Goal: Complete application form

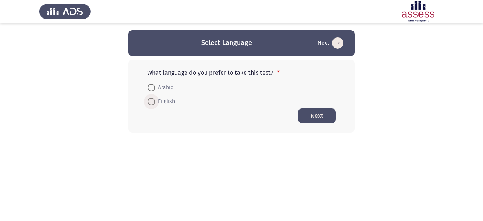
click at [151, 102] on span at bounding box center [152, 102] width 8 height 8
click at [151, 102] on input "English" at bounding box center [152, 102] width 8 height 8
radio input "true"
click at [309, 118] on button "Next" at bounding box center [317, 115] width 38 height 15
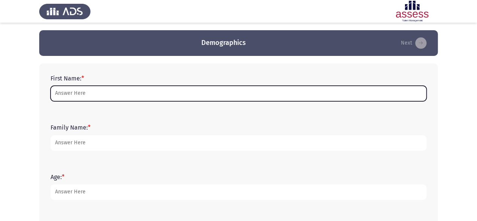
click at [216, 94] on input "First Name: *" at bounding box center [239, 93] width 376 height 15
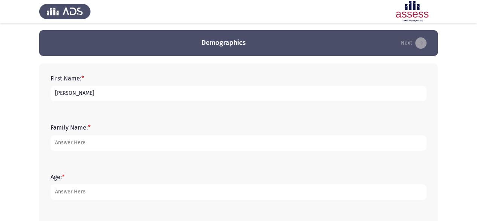
type input "[PERSON_NAME]"
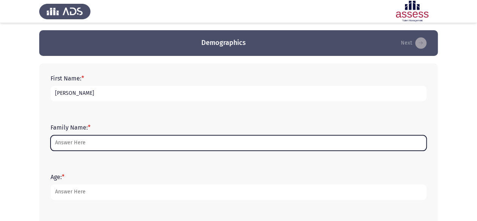
click at [151, 146] on input "Family Name: *" at bounding box center [239, 142] width 376 height 15
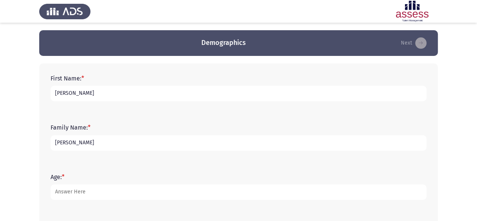
scroll to position [51, 0]
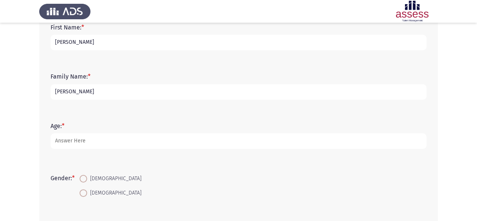
type input "[PERSON_NAME]"
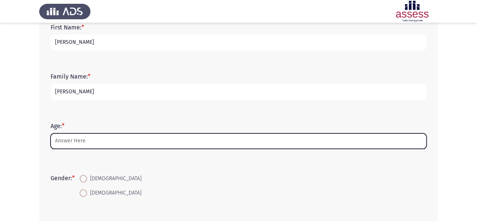
click at [137, 144] on input "Age: *" at bounding box center [239, 140] width 376 height 15
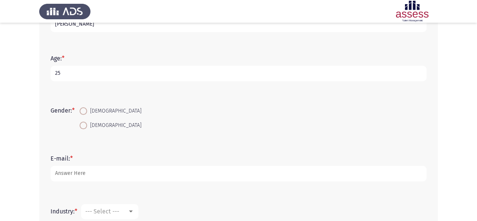
scroll to position [119, 0]
type input "25"
click at [86, 110] on span at bounding box center [84, 111] width 8 height 8
click at [86, 110] on input "[DEMOGRAPHIC_DATA]" at bounding box center [84, 111] width 8 height 8
radio input "true"
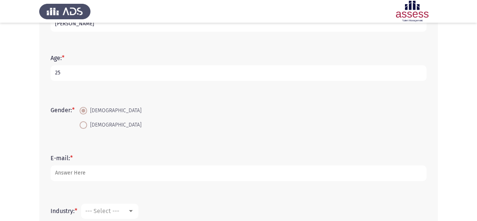
scroll to position [147, 0]
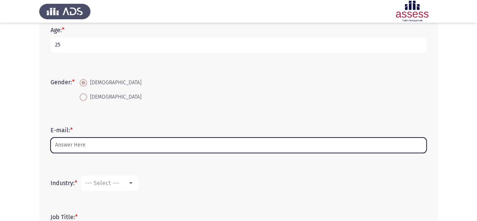
click at [116, 144] on input "E-mail: *" at bounding box center [239, 144] width 376 height 15
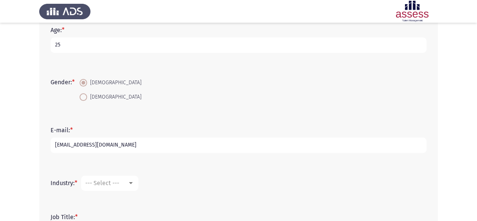
scroll to position [214, 0]
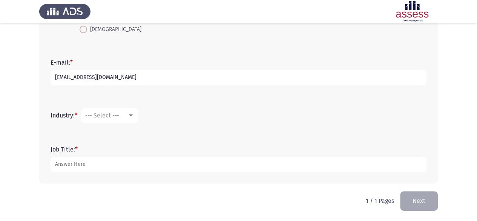
type input "[EMAIL_ADDRESS][DOMAIN_NAME]"
click at [134, 117] on div at bounding box center [131, 115] width 7 height 6
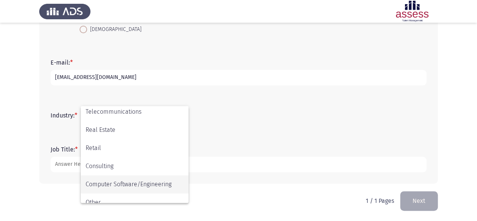
scroll to position [247, 0]
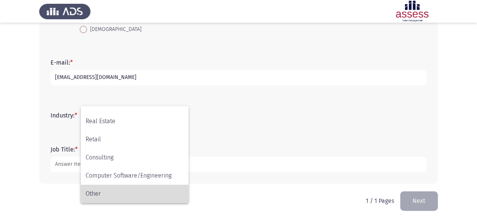
click at [104, 191] on span "Other" at bounding box center [135, 193] width 98 height 18
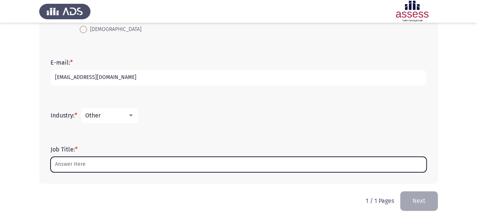
click at [102, 165] on input "Job Title: *" at bounding box center [239, 164] width 376 height 15
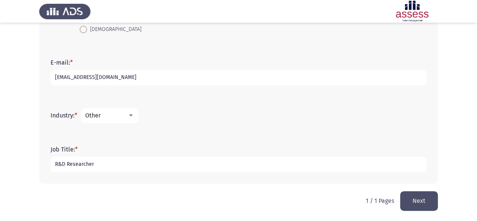
type input "R&D Researcher"
click at [422, 201] on button "Next" at bounding box center [419, 200] width 38 height 19
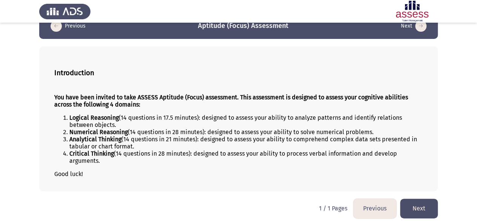
scroll to position [19, 0]
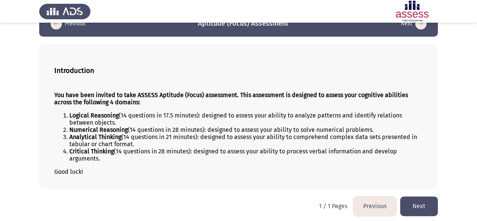
click at [425, 205] on button "Next" at bounding box center [419, 205] width 38 height 19
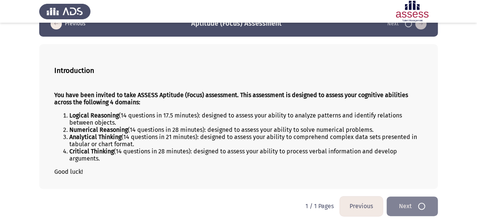
scroll to position [0, 0]
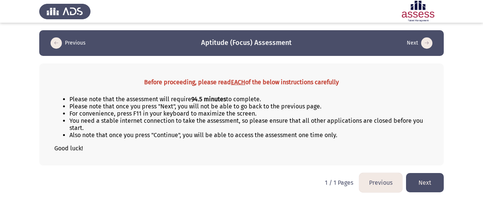
click at [424, 178] on button "Next" at bounding box center [425, 182] width 38 height 19
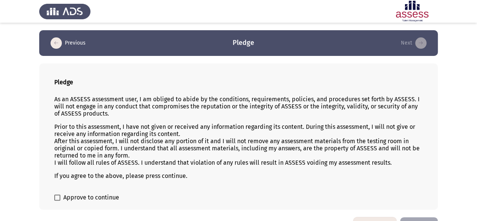
scroll to position [10, 0]
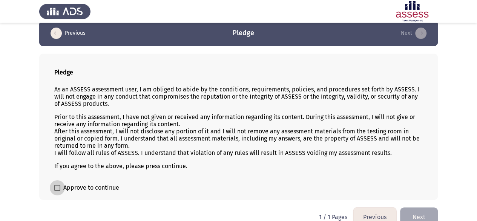
click at [59, 186] on span at bounding box center [57, 187] width 6 height 6
click at [57, 191] on input "Approve to continue" at bounding box center [57, 191] width 0 height 0
checkbox input "true"
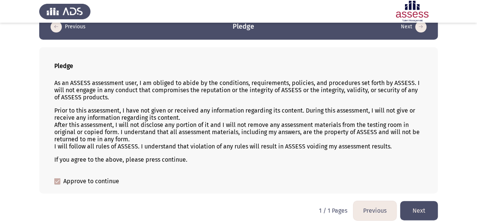
scroll to position [17, 0]
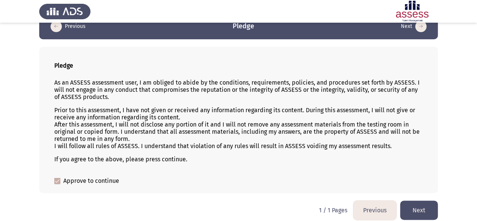
click at [416, 208] on button "Next" at bounding box center [419, 209] width 38 height 19
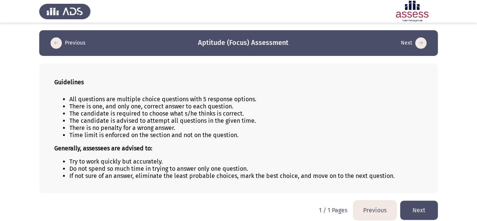
scroll to position [5, 0]
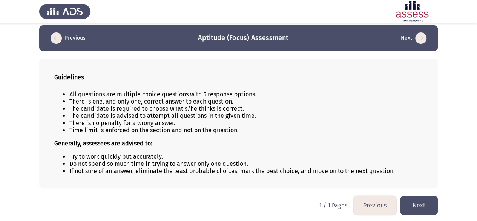
click at [416, 205] on button "Next" at bounding box center [419, 204] width 38 height 19
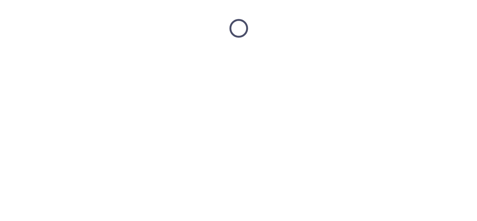
scroll to position [0, 0]
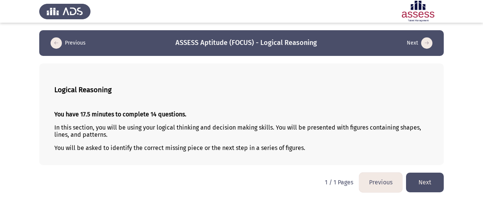
click at [413, 184] on button "Next" at bounding box center [425, 181] width 38 height 19
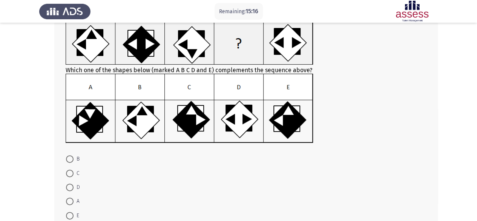
scroll to position [55, 0]
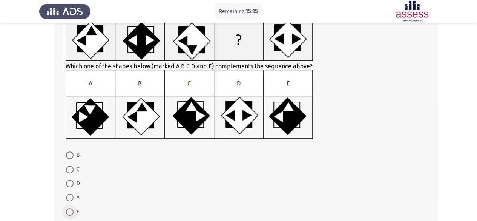
click at [71, 212] on span at bounding box center [70, 212] width 8 height 8
click at [71, 212] on input "E" at bounding box center [70, 212] width 8 height 8
radio input "true"
click at [46, 187] on div "Which one of the shapes below (marked A B C D and E) complements the sequence a…" at bounding box center [238, 118] width 399 height 234
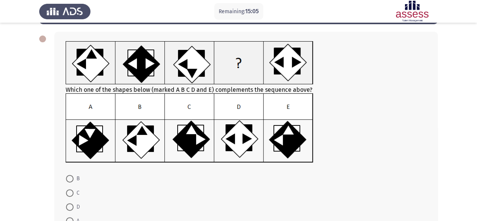
scroll to position [98, 0]
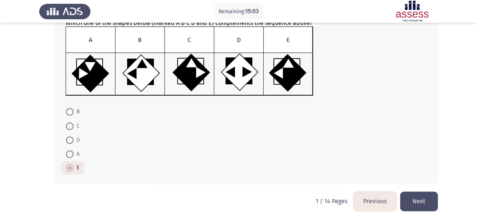
click at [417, 200] on button "Next" at bounding box center [419, 200] width 38 height 19
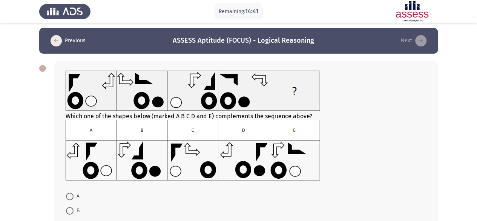
scroll to position [3, 0]
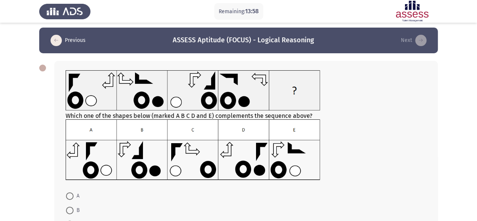
click at [70, 197] on span at bounding box center [70, 196] width 8 height 8
click at [70, 197] on input "A" at bounding box center [70, 196] width 8 height 8
radio input "true"
click at [26, 172] on app-assessment-container "Remaining: 13:57 Previous ASSESS Aptitude (FOCUS) - Logical Reasoning Next Whic…" at bounding box center [238, 152] width 477 height 248
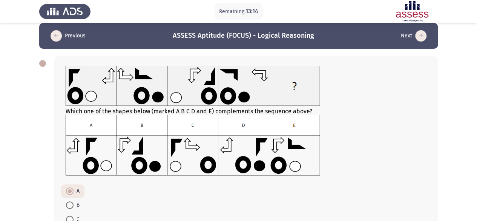
scroll to position [87, 0]
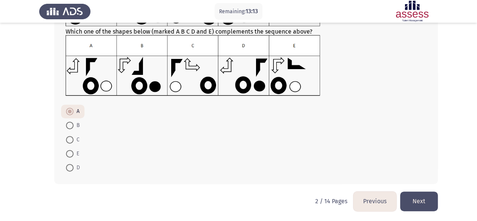
click at [418, 204] on button "Next" at bounding box center [419, 200] width 38 height 19
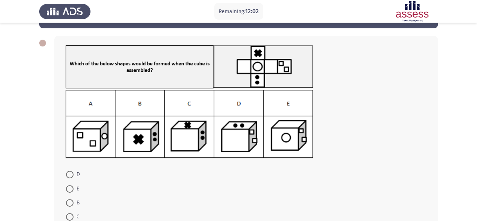
scroll to position [28, 0]
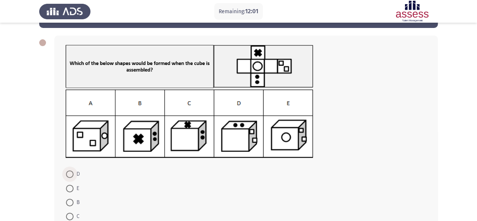
click at [69, 175] on span at bounding box center [70, 174] width 8 height 8
click at [69, 175] on input "D" at bounding box center [70, 174] width 8 height 8
radio input "true"
click at [44, 163] on div "D E B C A" at bounding box center [238, 141] width 399 height 226
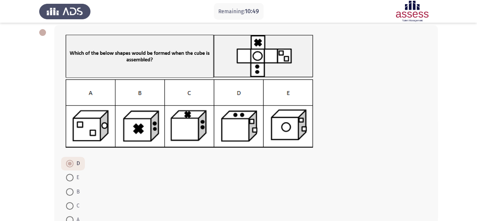
scroll to position [90, 0]
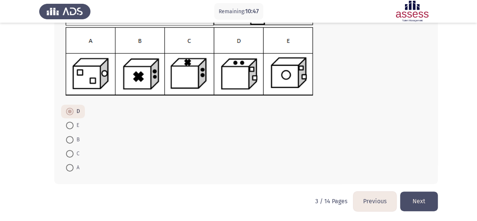
click at [412, 204] on button "Next" at bounding box center [419, 200] width 38 height 19
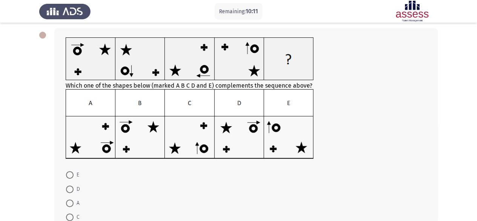
scroll to position [61, 0]
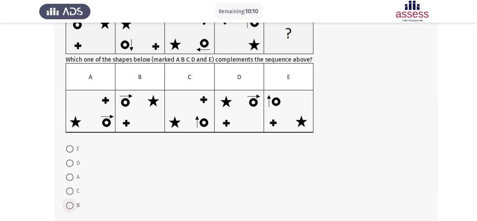
click at [71, 204] on span at bounding box center [70, 205] width 8 height 8
click at [71, 204] on input "B" at bounding box center [70, 205] width 8 height 8
radio input "true"
click at [43, 183] on div "Which one of the shapes below (marked A B C D and E) complements the sequence a…" at bounding box center [238, 111] width 399 height 234
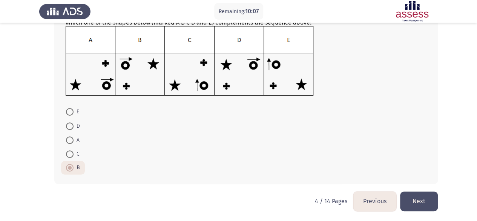
click at [427, 195] on button "Next" at bounding box center [419, 200] width 38 height 19
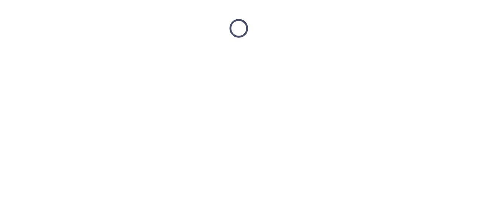
scroll to position [0, 0]
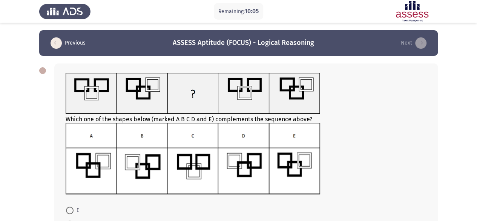
click at [52, 43] on icon "load previous page" at bounding box center [56, 42] width 11 height 11
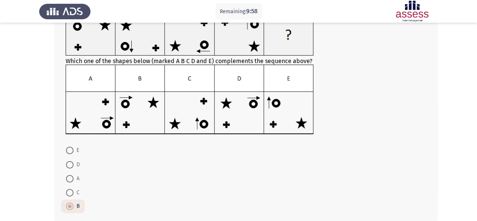
scroll to position [98, 0]
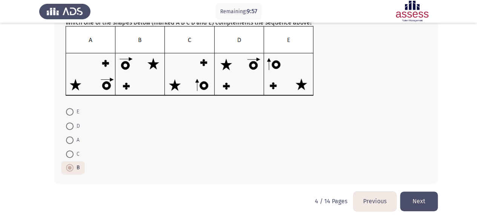
click at [427, 201] on button "Next" at bounding box center [419, 200] width 38 height 19
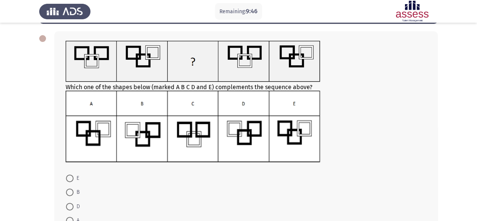
scroll to position [32, 0]
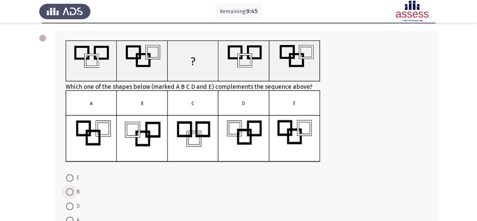
click at [70, 191] on span at bounding box center [70, 192] width 8 height 8
click at [70, 191] on input "B" at bounding box center [70, 192] width 8 height 8
radio input "true"
click at [28, 166] on app-assessment-container "Remaining: 9:45 Previous ASSESS Aptitude (FOCUS) - Logical Reasoning Next Which…" at bounding box center [238, 128] width 477 height 260
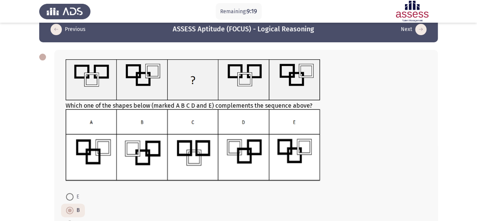
scroll to position [98, 0]
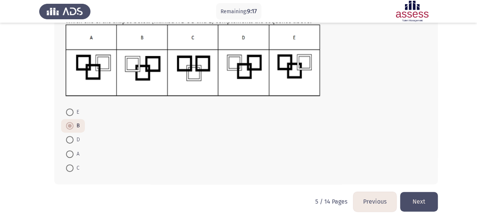
click at [424, 197] on button "Next" at bounding box center [419, 201] width 38 height 19
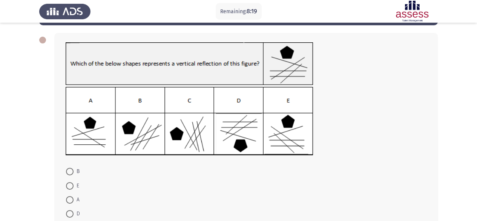
scroll to position [46, 0]
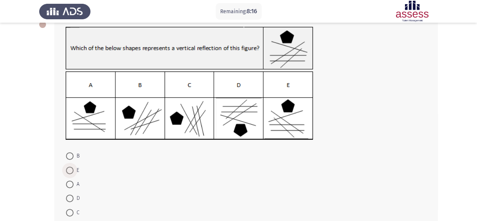
click at [69, 171] on span at bounding box center [70, 170] width 8 height 8
click at [69, 171] on input "E" at bounding box center [70, 170] width 8 height 8
radio input "true"
click at [38, 172] on app-assessment-container "Remaining: 8:16 Previous ASSESS Aptitude (FOCUS) - Logical Reasoning Next B E A…" at bounding box center [238, 109] width 477 height 251
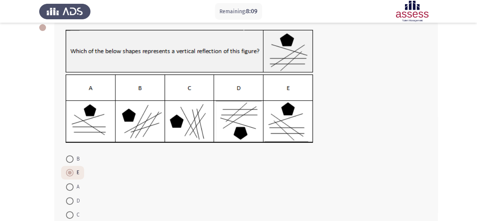
scroll to position [90, 0]
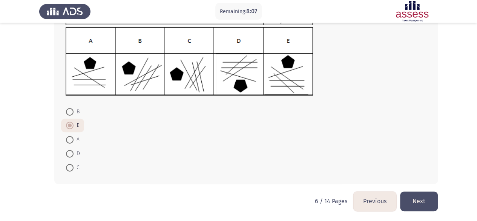
click at [423, 203] on button "Next" at bounding box center [419, 200] width 38 height 19
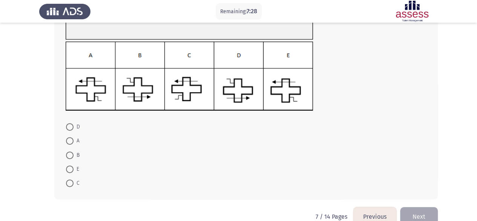
scroll to position [76, 0]
click at [73, 180] on span at bounding box center [70, 183] width 8 height 8
click at [73, 180] on input "C" at bounding box center [70, 183] width 8 height 8
radio input "true"
click at [271, 178] on form "D A B E C" at bounding box center [246, 154] width 361 height 70
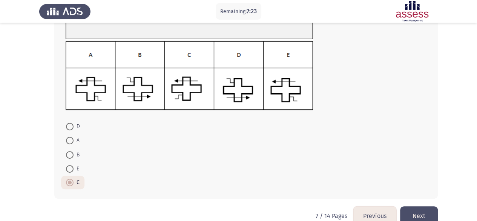
scroll to position [91, 0]
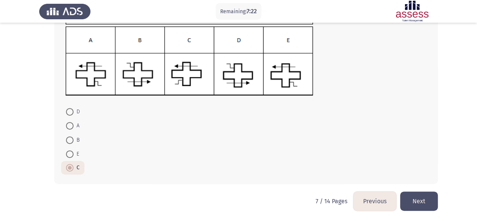
click at [430, 192] on button "Next" at bounding box center [419, 200] width 38 height 19
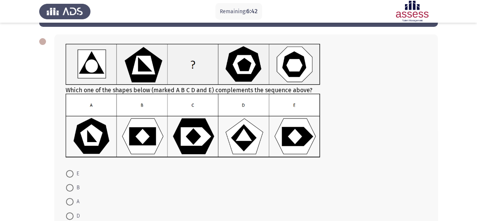
scroll to position [29, 0]
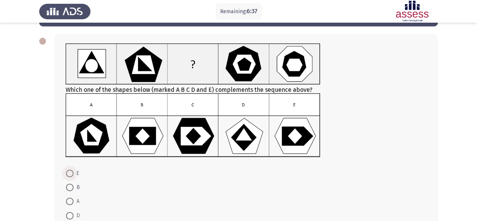
click at [71, 174] on span at bounding box center [70, 173] width 8 height 8
click at [71, 174] on input "E" at bounding box center [70, 173] width 8 height 8
radio input "true"
click at [39, 154] on div "Which one of the shapes below (marked A B C D and E) complements the sequence a…" at bounding box center [238, 139] width 399 height 226
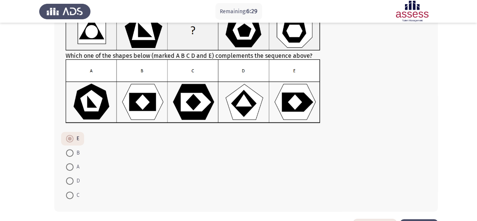
scroll to position [91, 0]
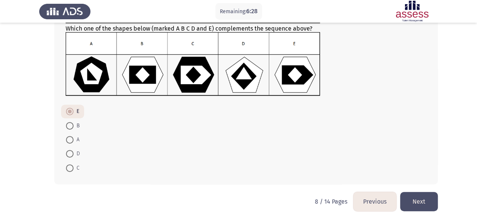
click at [429, 200] on button "Next" at bounding box center [419, 201] width 38 height 19
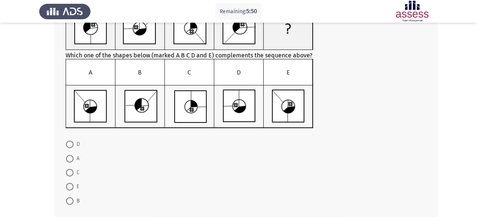
scroll to position [66, 0]
click at [69, 160] on span at bounding box center [70, 158] width 8 height 8
click at [69, 160] on input "A" at bounding box center [70, 158] width 8 height 8
radio input "true"
click at [27, 134] on app-assessment-container "Remaining: 5:47 Previous ASSESS Aptitude (FOCUS) - Logical Reasoning Next Which…" at bounding box center [238, 94] width 477 height 260
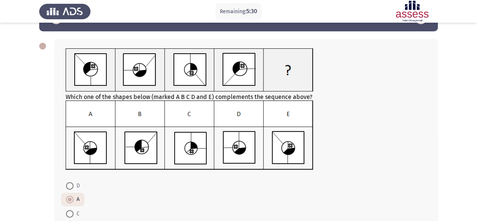
scroll to position [98, 0]
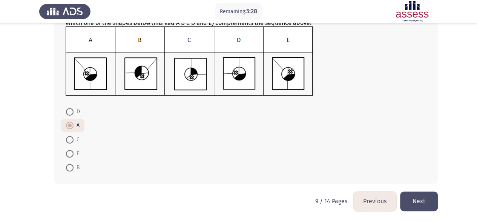
click at [428, 195] on button "Next" at bounding box center [419, 200] width 38 height 19
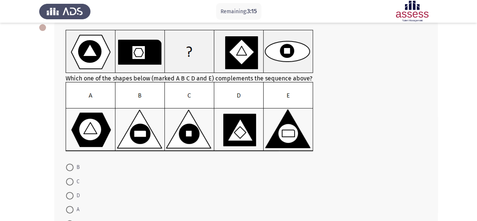
scroll to position [54, 0]
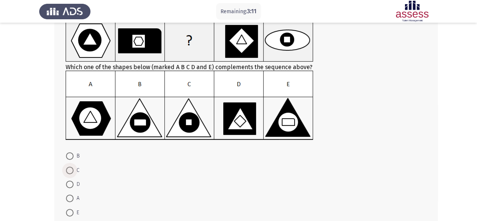
click at [71, 169] on span at bounding box center [70, 170] width 8 height 8
click at [71, 169] on input "C" at bounding box center [70, 170] width 8 height 8
radio input "true"
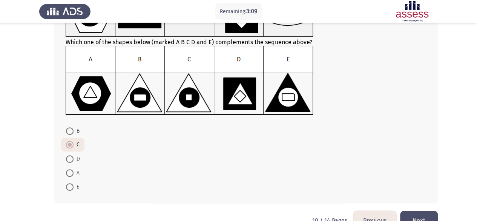
scroll to position [79, 0]
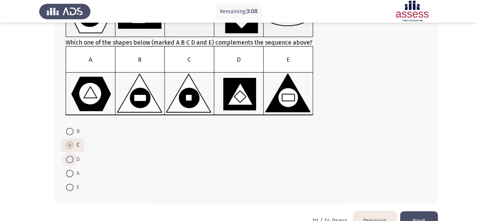
click at [73, 160] on span at bounding box center [70, 159] width 8 height 8
click at [73, 160] on input "D" at bounding box center [70, 159] width 8 height 8
radio input "true"
click at [416, 214] on button "Next" at bounding box center [419, 220] width 38 height 19
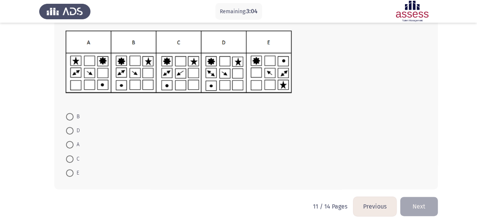
scroll to position [91, 0]
click at [388, 207] on button "Previous" at bounding box center [375, 205] width 43 height 19
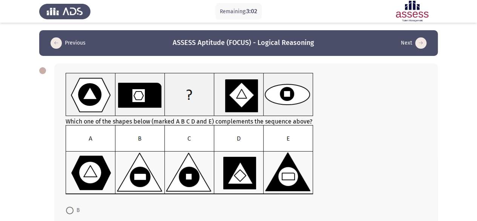
scroll to position [72, 0]
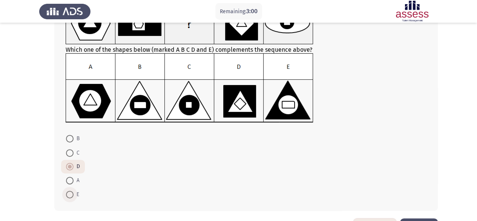
click at [72, 192] on span at bounding box center [70, 195] width 8 height 8
click at [72, 192] on input "E" at bounding box center [70, 195] width 8 height 8
radio input "true"
click at [257, 175] on form "B C D A E" at bounding box center [246, 166] width 361 height 70
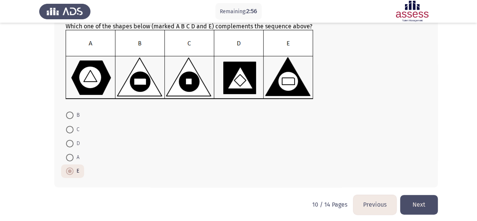
scroll to position [94, 0]
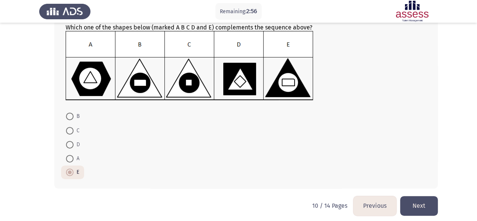
click at [426, 206] on button "Next" at bounding box center [419, 205] width 38 height 19
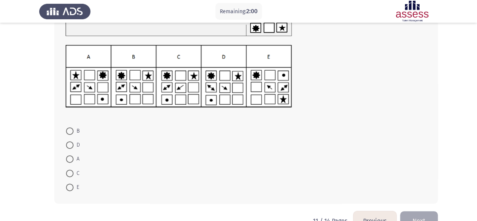
scroll to position [78, 0]
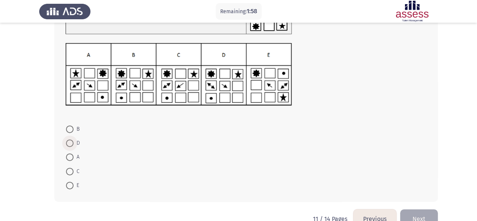
click at [71, 142] on span at bounding box center [70, 143] width 8 height 8
click at [71, 142] on input "D" at bounding box center [70, 143] width 8 height 8
radio input "true"
click at [413, 211] on button "Next" at bounding box center [419, 218] width 38 height 19
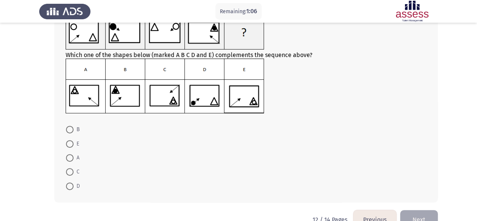
scroll to position [60, 0]
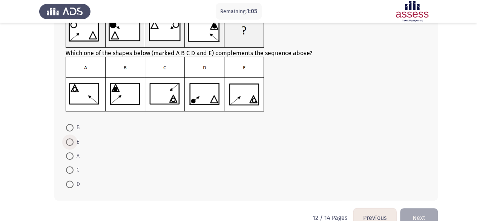
click at [72, 140] on span at bounding box center [70, 142] width 8 height 8
click at [72, 140] on input "E" at bounding box center [70, 142] width 8 height 8
radio input "true"
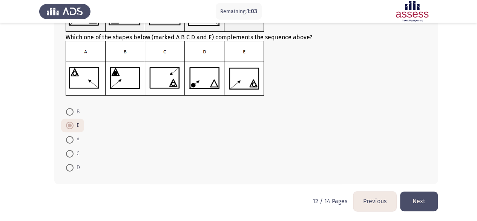
click at [413, 202] on button "Next" at bounding box center [419, 200] width 38 height 19
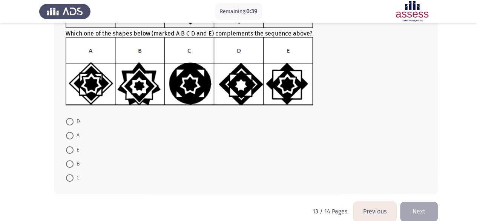
scroll to position [88, 0]
click at [69, 150] on span at bounding box center [70, 150] width 8 height 8
click at [69, 150] on input "E" at bounding box center [70, 150] width 8 height 8
radio input "true"
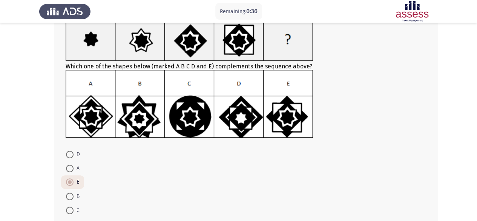
scroll to position [97, 0]
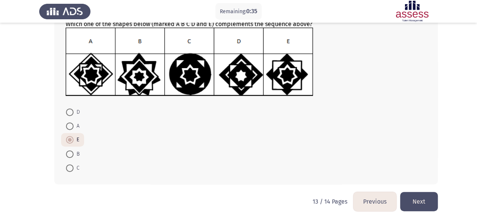
click at [420, 203] on button "Next" at bounding box center [419, 201] width 38 height 19
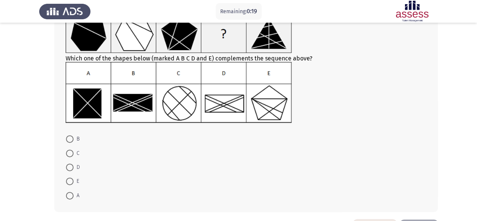
scroll to position [60, 0]
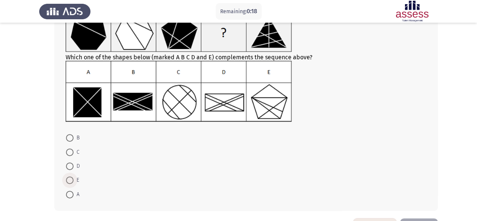
click at [69, 181] on span at bounding box center [70, 180] width 8 height 8
click at [69, 181] on input "E" at bounding box center [70, 180] width 8 height 8
radio input "true"
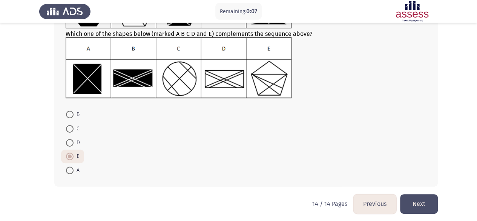
scroll to position [86, 0]
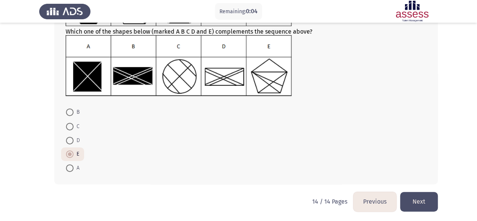
click at [426, 195] on button "Next" at bounding box center [419, 201] width 38 height 19
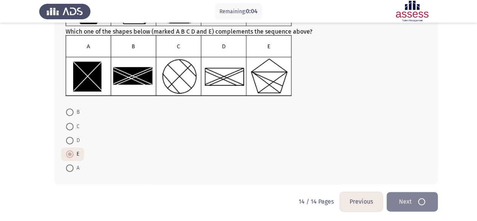
scroll to position [0, 0]
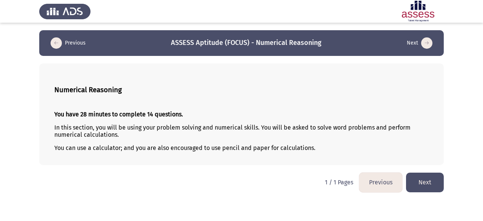
click at [423, 178] on button "Next" at bounding box center [425, 181] width 38 height 19
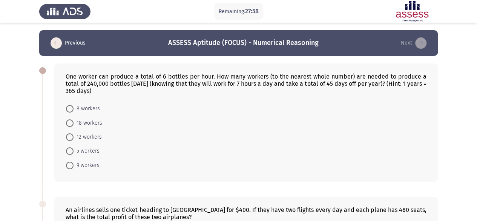
scroll to position [9, 0]
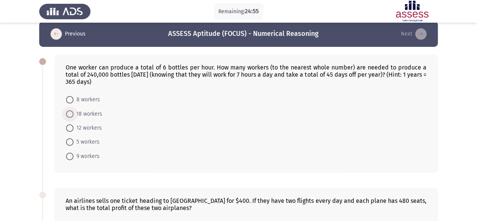
click at [71, 112] on span at bounding box center [70, 114] width 8 height 8
click at [71, 112] on input "18 workers" at bounding box center [70, 114] width 8 height 8
radio input "true"
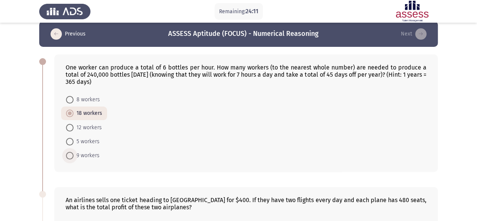
click at [69, 154] on span at bounding box center [70, 156] width 8 height 8
click at [69, 154] on input "9 workers" at bounding box center [70, 156] width 8 height 8
radio input "true"
click at [143, 148] on form "8 workers 18 workers 12 workers 5 workers 9 workers" at bounding box center [246, 127] width 361 height 70
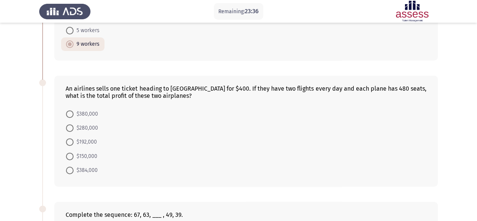
scroll to position [145, 0]
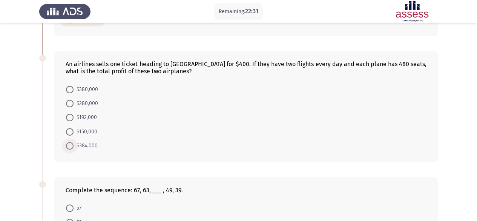
click at [68, 142] on span at bounding box center [70, 146] width 8 height 8
click at [68, 142] on input "$384,000" at bounding box center [70, 146] width 8 height 8
radio input "true"
click at [53, 143] on div "An airlines sells one ticket heading to [GEOGRAPHIC_DATA] for $400. If they hav…" at bounding box center [238, 105] width 399 height 125
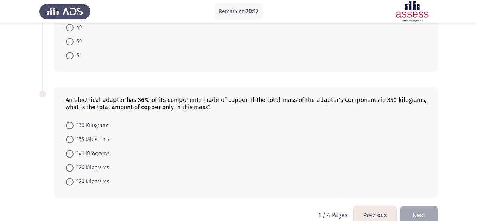
scroll to position [364, 0]
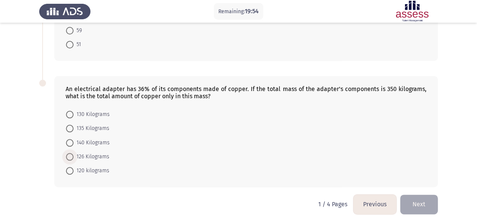
click at [72, 153] on span at bounding box center [70, 157] width 8 height 8
click at [72, 153] on input "126 Kilograms" at bounding box center [70, 157] width 8 height 8
radio input "true"
click at [44, 150] on div "An electrical adapter has 36% of its components made of copper. If the total ma…" at bounding box center [238, 131] width 399 height 125
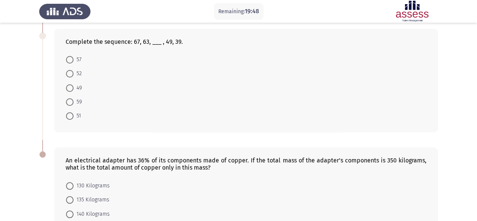
scroll to position [284, 0]
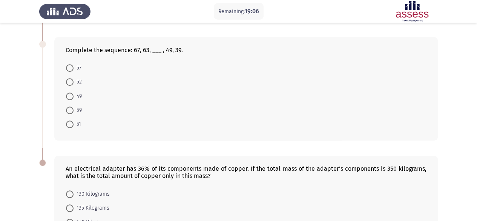
click at [133, 53] on div "Complete the sequence: 67, 63, ___ , 49, 39. 57 52 49 59 51" at bounding box center [246, 89] width 384 height 104
click at [69, 66] on span at bounding box center [70, 68] width 8 height 8
click at [69, 66] on input "57" at bounding box center [70, 68] width 8 height 8
radio input "true"
click at [197, 106] on form "57 52 49 59 51" at bounding box center [246, 96] width 361 height 70
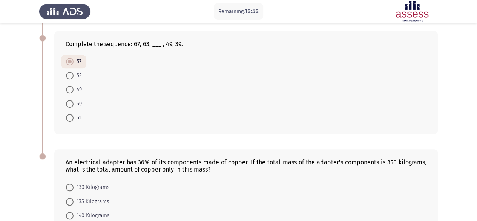
scroll to position [363, 0]
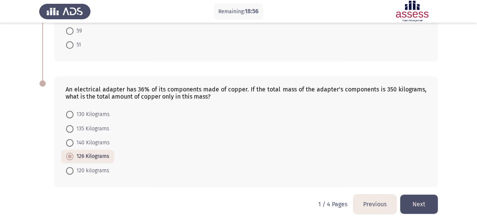
click at [423, 205] on button "Next" at bounding box center [419, 203] width 38 height 19
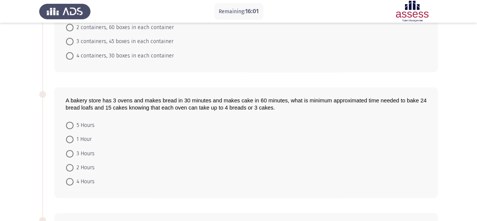
scroll to position [118, 0]
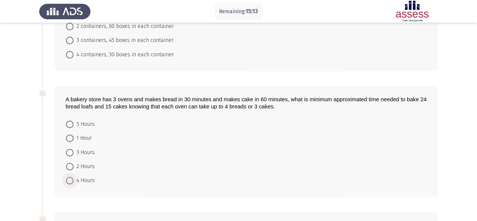
click at [72, 177] on span at bounding box center [70, 181] width 8 height 8
click at [72, 177] on input "4 Hours" at bounding box center [70, 181] width 8 height 8
radio input "true"
click at [153, 163] on form "5 Hours 1 Hour 3 Hours 2 Hours 4 Hours" at bounding box center [246, 152] width 361 height 70
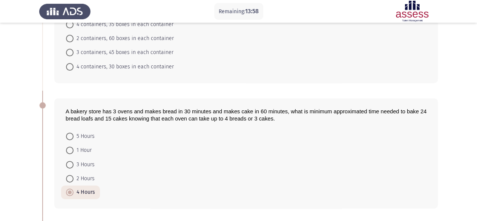
scroll to position [48, 0]
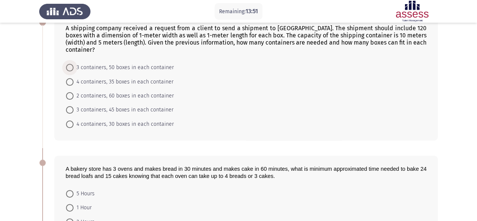
click at [69, 64] on span at bounding box center [70, 68] width 8 height 8
click at [69, 64] on input "3 containers, 50 boxes in each container" at bounding box center [70, 68] width 8 height 8
radio input "true"
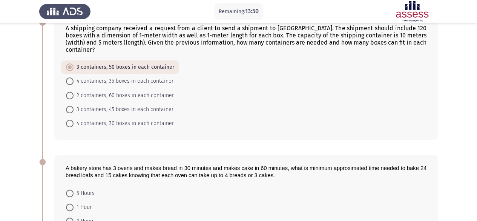
click at [57, 71] on div "A shipping company received a request from a client to send a shipment to [GEOG…" at bounding box center [246, 77] width 384 height 124
click at [48, 77] on div "A shipping company received a request from a client to send a shipment to [GEOG…" at bounding box center [238, 78] width 399 height 140
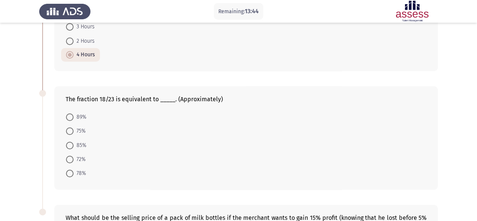
scroll to position [243, 0]
click at [71, 169] on span at bounding box center [70, 173] width 8 height 8
click at [71, 169] on input "78%" at bounding box center [70, 173] width 8 height 8
radio input "true"
click at [51, 154] on div "The fraction 18/23 is equivalent to _____. (Approximately) 89% 75% 85% 72% 78%" at bounding box center [238, 137] width 399 height 118
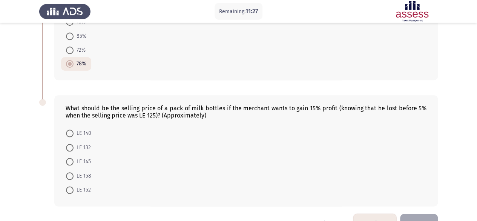
scroll to position [357, 0]
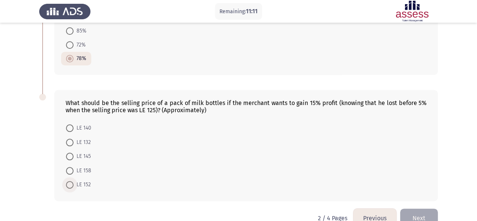
click at [71, 181] on span at bounding box center [70, 185] width 8 height 8
click at [71, 181] on input "LE 152" at bounding box center [70, 185] width 8 height 8
radio input "true"
click at [407, 210] on button "Next" at bounding box center [419, 217] width 38 height 19
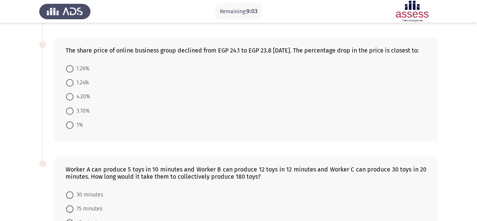
scroll to position [284, 0]
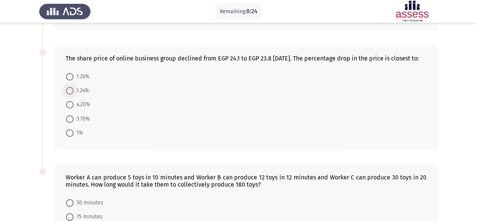
click at [70, 94] on span at bounding box center [70, 91] width 8 height 8
click at [70, 94] on input "1.24%" at bounding box center [70, 91] width 8 height 8
radio input "true"
click at [52, 108] on div "The share price of online business group declined from EGP 24.1 to EGP 23.8 [DA…" at bounding box center [238, 97] width 399 height 118
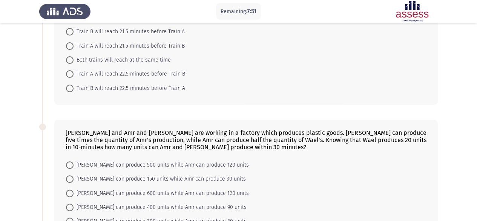
scroll to position [40, 0]
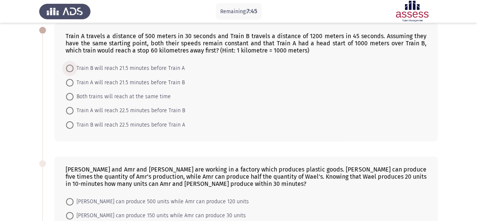
click at [70, 66] on span at bounding box center [70, 69] width 8 height 8
click at [70, 66] on input "Train B will reach 21.5 minutes before Train A" at bounding box center [70, 69] width 8 height 8
radio input "true"
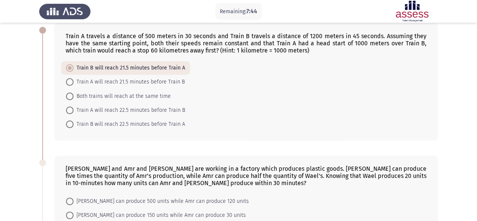
click at [53, 74] on div "Train A travels a distance of 500 meters in 30 seconds and Train B travels a di…" at bounding box center [238, 81] width 399 height 132
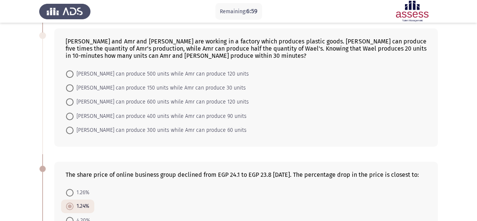
scroll to position [164, 0]
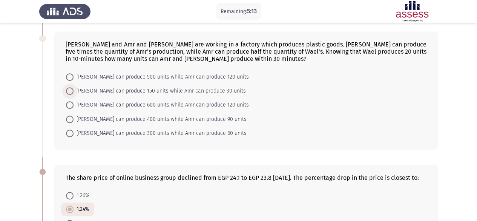
click at [69, 92] on span at bounding box center [70, 91] width 8 height 8
click at [69, 92] on input "[PERSON_NAME] can produce 150 units while Amr can produce 30 units" at bounding box center [70, 91] width 8 height 8
radio input "true"
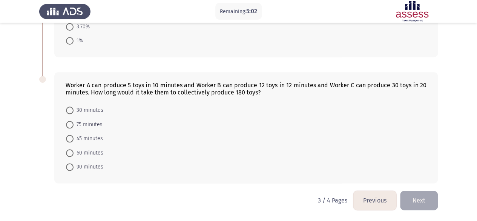
scroll to position [378, 0]
click at [71, 157] on span at bounding box center [70, 153] width 8 height 8
click at [71, 157] on input "60 minutes" at bounding box center [70, 153] width 8 height 8
radio input "true"
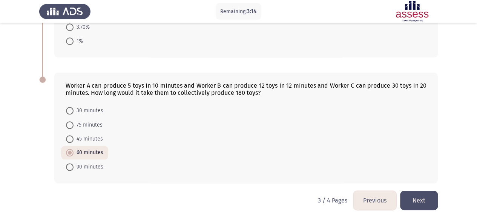
click at [426, 200] on button "Next" at bounding box center [419, 200] width 38 height 19
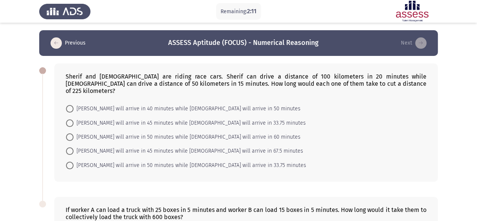
scroll to position [115, 0]
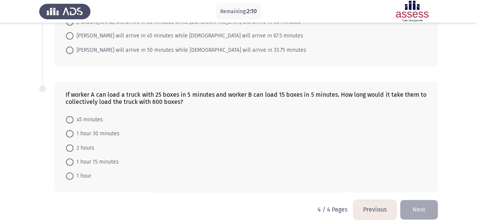
click at [377, 207] on button "Previous" at bounding box center [375, 209] width 43 height 19
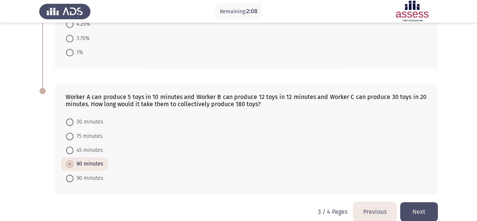
scroll to position [377, 0]
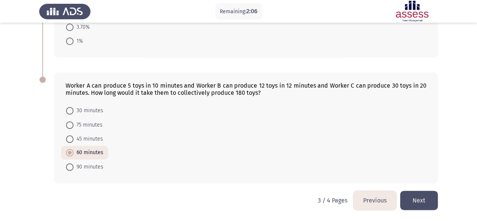
click at [417, 203] on button "Next" at bounding box center [419, 200] width 38 height 19
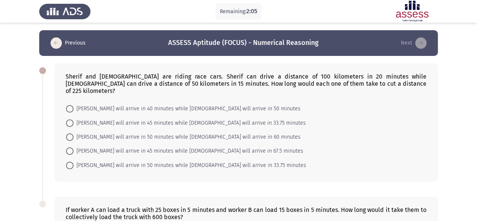
scroll to position [115, 0]
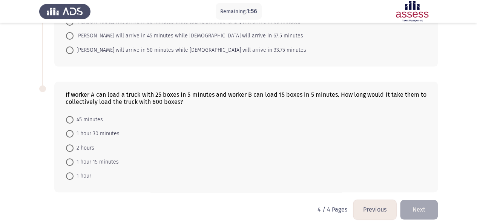
click at [72, 158] on span at bounding box center [70, 162] width 8 height 8
click at [72, 158] on input "1 hour 15 minutes" at bounding box center [70, 162] width 8 height 8
radio input "true"
click at [253, 178] on div "If worker A can load a truck with 25 boxes in 5 minutes and worker B can load 1…" at bounding box center [246, 137] width 384 height 110
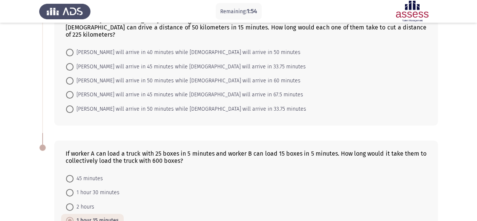
scroll to position [0, 0]
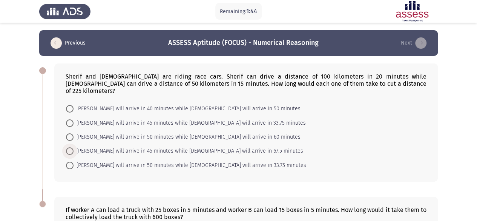
click at [72, 147] on span at bounding box center [70, 151] width 8 height 8
click at [72, 147] on input "[PERSON_NAME] will arrive in 45 minutes while [DEMOGRAPHIC_DATA] will arrive in…" at bounding box center [70, 151] width 8 height 8
radio input "true"
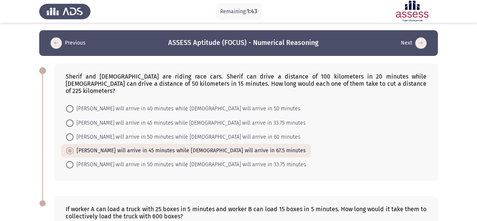
click at [53, 144] on div "Sherif and [DEMOGRAPHIC_DATA] are riding race cars. Sherif can drive a distance…" at bounding box center [238, 122] width 399 height 132
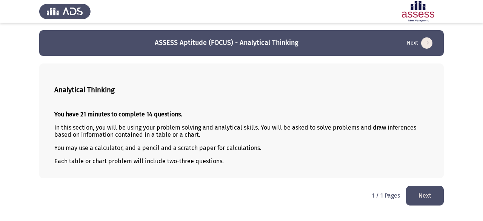
click at [429, 197] on button "Next" at bounding box center [425, 195] width 38 height 19
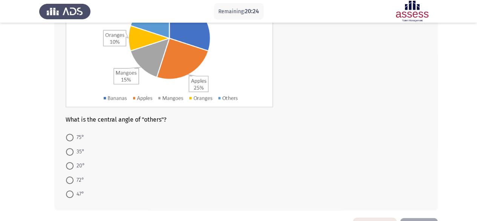
scroll to position [106, 0]
click at [69, 181] on span at bounding box center [70, 180] width 8 height 8
click at [69, 181] on input "72°" at bounding box center [70, 180] width 8 height 8
radio input "true"
click at [47, 176] on div "What is the central angle of "others"? 75° 35° 20° 72° 47°" at bounding box center [238, 83] width 399 height 267
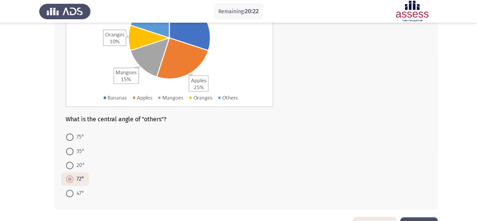
scroll to position [131, 0]
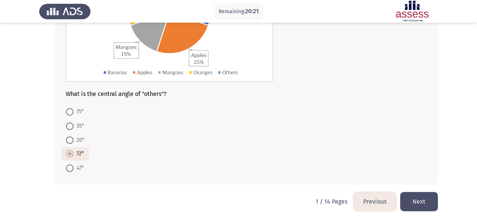
click at [424, 200] on button "Next" at bounding box center [419, 201] width 38 height 19
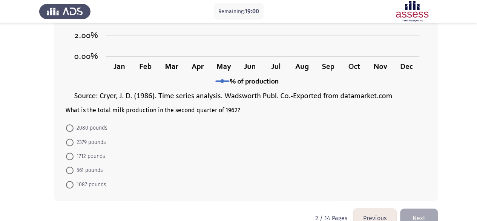
scroll to position [169, 0]
click at [68, 127] on span at bounding box center [70, 128] width 8 height 8
click at [68, 127] on input "2080 pounds" at bounding box center [70, 128] width 8 height 8
radio input "true"
click at [50, 139] on div "What is the total milk production in the second quarter of 1962? 2080 pounds 23…" at bounding box center [238, 47] width 399 height 320
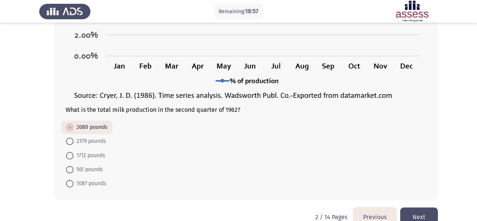
scroll to position [184, 0]
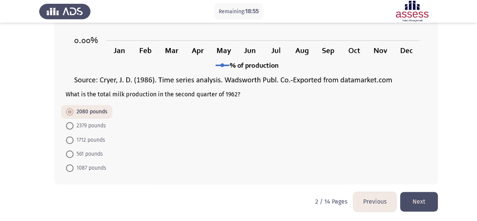
click at [413, 200] on button "Next" at bounding box center [419, 201] width 38 height 19
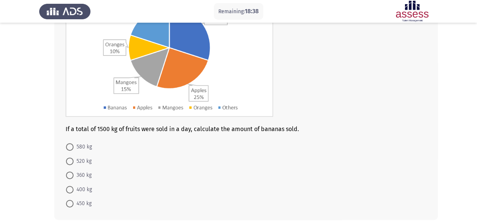
scroll to position [100, 0]
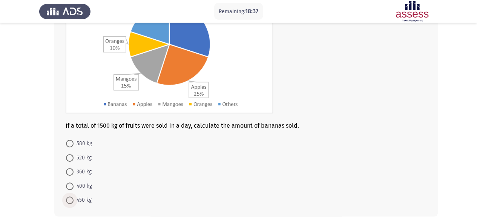
click at [70, 199] on span at bounding box center [70, 200] width 8 height 8
click at [70, 199] on input "450 kg" at bounding box center [70, 200] width 8 height 8
radio input "true"
click at [51, 178] on div "If a total of 1500 kg of fruits were sold in a day, calculate the amount of ban…" at bounding box center [238, 89] width 399 height 267
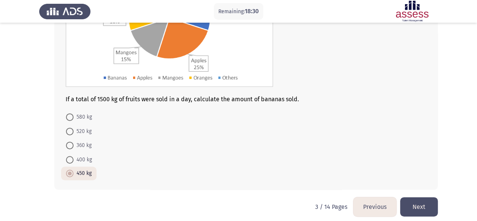
scroll to position [131, 0]
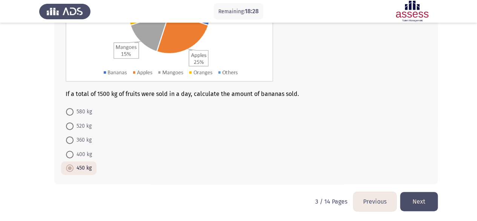
click at [420, 204] on button "Next" at bounding box center [419, 201] width 38 height 19
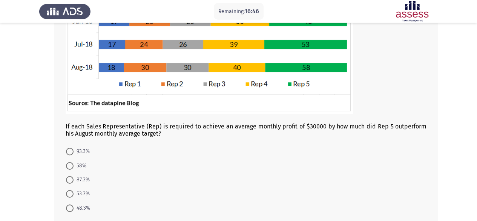
scroll to position [166, 0]
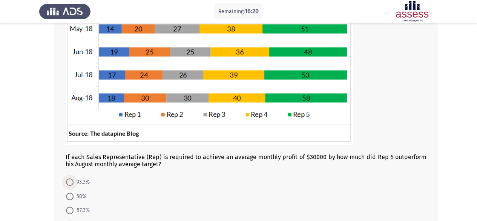
click at [74, 183] on span "93.3%" at bounding box center [82, 181] width 16 height 9
click at [74, 183] on input "93.3%" at bounding box center [70, 182] width 8 height 8
radio input "true"
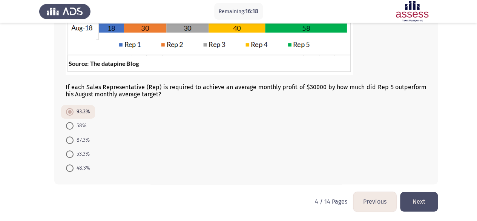
click at [407, 198] on button "Next" at bounding box center [419, 201] width 38 height 19
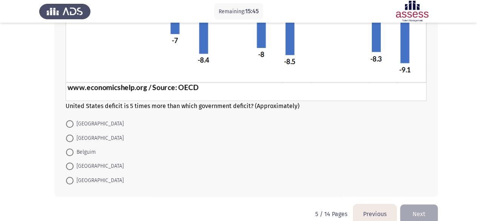
scroll to position [200, 0]
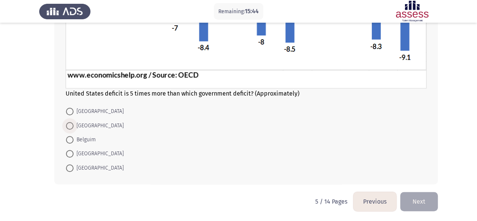
click at [72, 125] on span at bounding box center [70, 126] width 8 height 8
click at [72, 125] on input "[GEOGRAPHIC_DATA]" at bounding box center [70, 126] width 8 height 8
radio input "true"
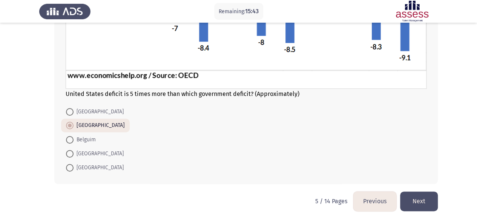
click at [32, 123] on app-assessment-container "Remaining: 15:43 Previous ASSESS Aptitude (FOCUS) - Analytical Thinking Next Un…" at bounding box center [238, 11] width 477 height 360
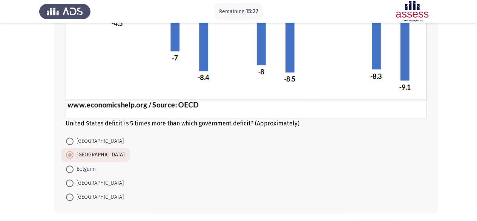
scroll to position [199, 0]
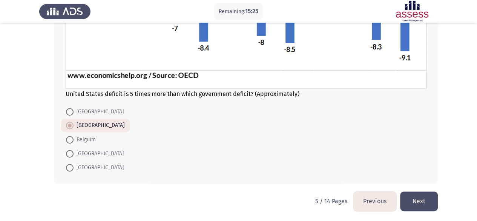
click at [420, 198] on button "Next" at bounding box center [419, 200] width 38 height 19
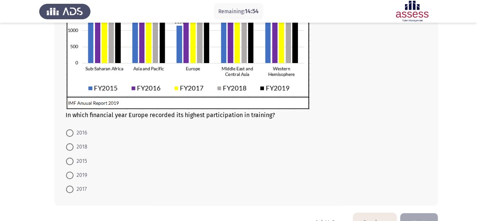
scroll to position [213, 0]
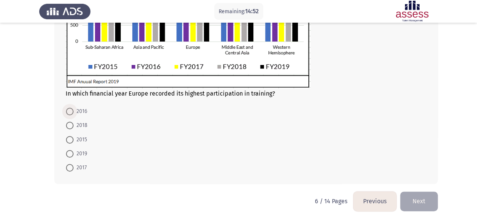
click at [72, 111] on span at bounding box center [70, 112] width 8 height 8
click at [72, 111] on input "2016" at bounding box center [70, 112] width 8 height 8
radio input "true"
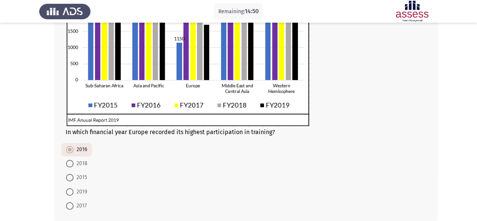
scroll to position [174, 0]
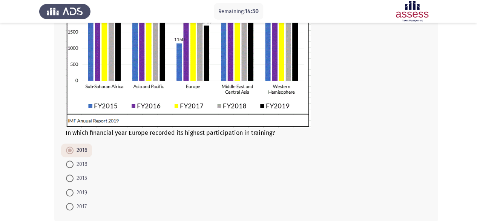
click at [49, 125] on div "In which financial year Europe recorded its highest participation in training? …" at bounding box center [238, 56] width 399 height 348
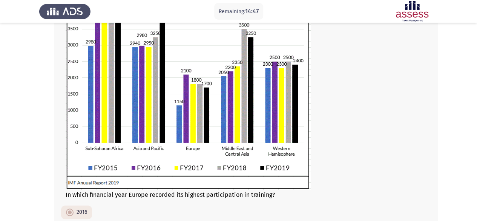
scroll to position [212, 0]
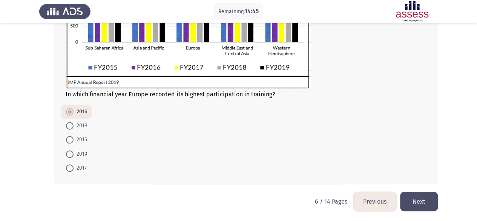
click at [417, 202] on button "Next" at bounding box center [419, 201] width 38 height 19
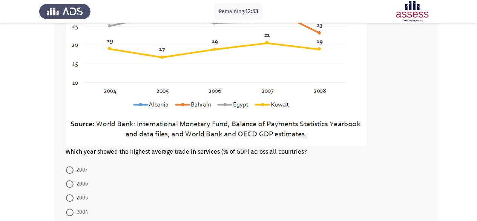
scroll to position [156, 0]
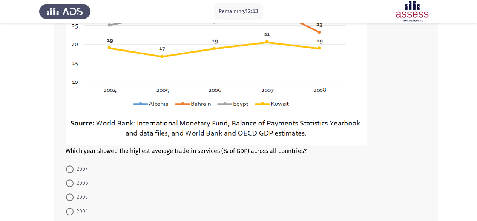
click at [65, 166] on mat-radio-button "2007" at bounding box center [76, 168] width 31 height 14
click at [71, 169] on span at bounding box center [70, 169] width 8 height 8
click at [71, 169] on input "2007" at bounding box center [70, 169] width 8 height 8
radio input "true"
click at [47, 159] on div "Which year showed the highest average trade in services (% of GDP) across all c…" at bounding box center [238, 74] width 399 height 349
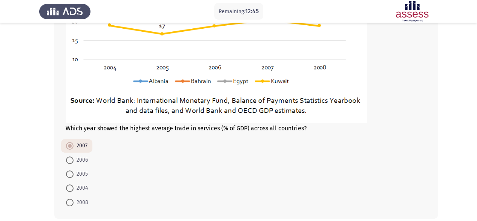
scroll to position [213, 0]
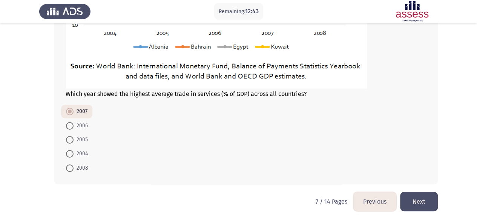
click at [425, 202] on button "Next" at bounding box center [419, 201] width 38 height 19
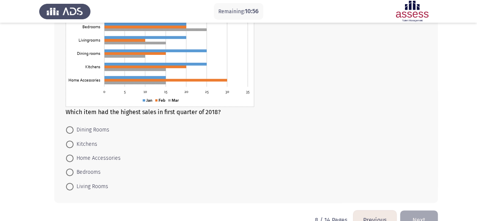
scroll to position [68, 0]
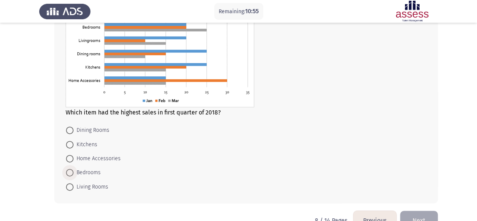
click at [71, 173] on span at bounding box center [70, 173] width 8 height 8
click at [71, 173] on input "Bedrooms" at bounding box center [70, 173] width 8 height 8
radio input "true"
click at [56, 159] on div "Which item had the highest sales in first quarter of 2018? Dining Rooms Kitchen…" at bounding box center [246, 98] width 384 height 207
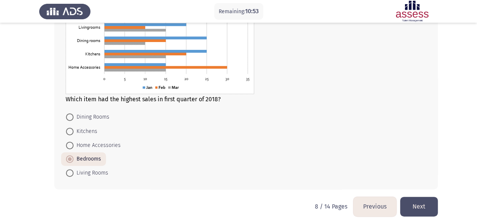
scroll to position [86, 0]
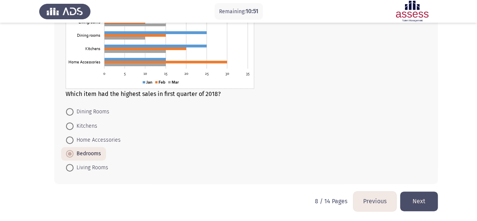
click at [425, 198] on button "Next" at bounding box center [419, 200] width 38 height 19
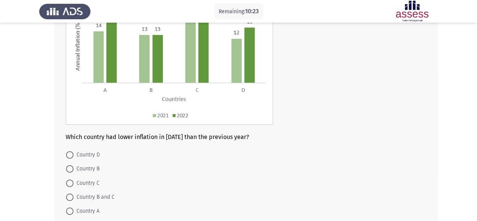
scroll to position [88, 0]
click at [68, 178] on span at bounding box center [70, 182] width 8 height 8
click at [68, 178] on input "Country C" at bounding box center [70, 182] width 8 height 8
radio input "true"
click at [40, 174] on div "Which country had lower inflation in [DATE] than the previous year? Country D C…" at bounding box center [238, 100] width 399 height 265
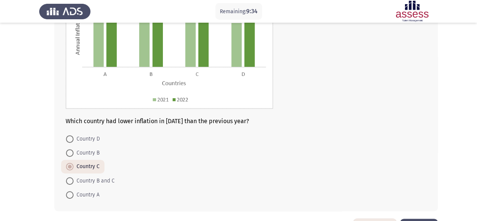
scroll to position [129, 0]
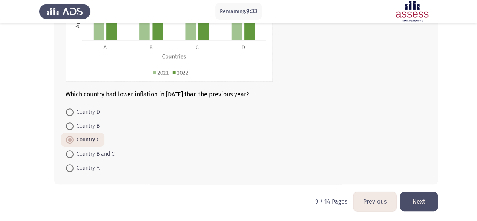
click at [412, 201] on button "Next" at bounding box center [419, 201] width 38 height 19
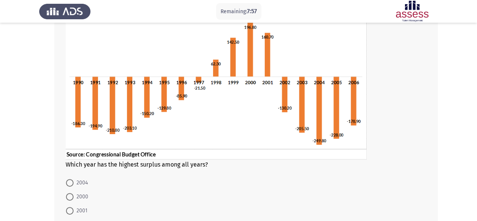
scroll to position [90, 0]
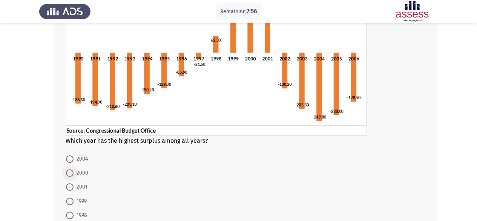
click at [71, 172] on span at bounding box center [70, 173] width 8 height 8
click at [71, 172] on input "2000" at bounding box center [70, 173] width 8 height 8
radio input "true"
click at [40, 164] on div "Which year has the highest surplus among all years? 2004 2000 2001 1999 1998" at bounding box center [238, 102] width 399 height 273
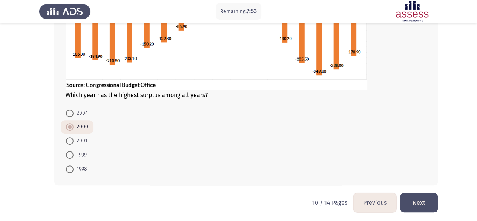
scroll to position [135, 0]
click at [429, 203] on button "Next" at bounding box center [419, 202] width 38 height 19
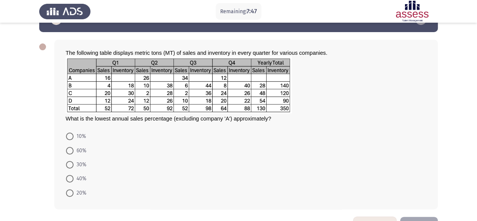
scroll to position [24, 0]
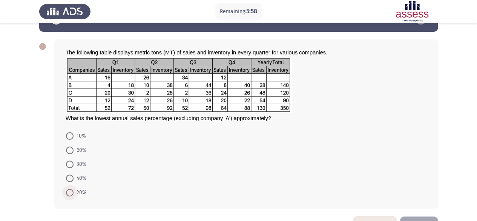
click at [72, 191] on span at bounding box center [70, 193] width 8 height 8
click at [72, 191] on input "20%" at bounding box center [70, 193] width 8 height 8
radio input "true"
click at [45, 192] on div "The following table displays metric tons (MT) of sales and inventory in every q…" at bounding box center [238, 124] width 399 height 184
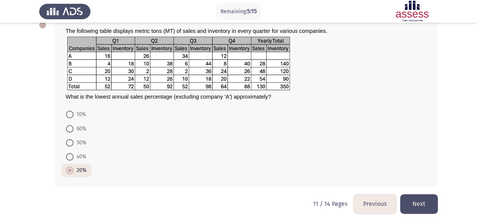
scroll to position [46, 0]
click at [421, 195] on button "Next" at bounding box center [419, 203] width 38 height 19
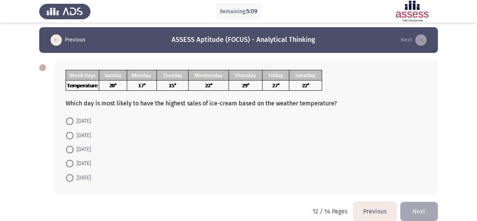
scroll to position [5, 0]
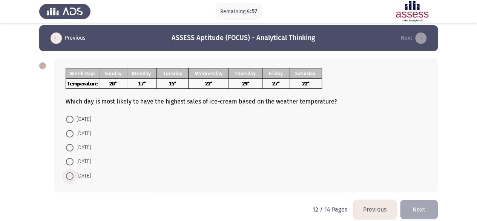
click at [69, 172] on span at bounding box center [70, 176] width 8 height 8
click at [69, 172] on input "[DATE]" at bounding box center [70, 176] width 8 height 8
radio input "true"
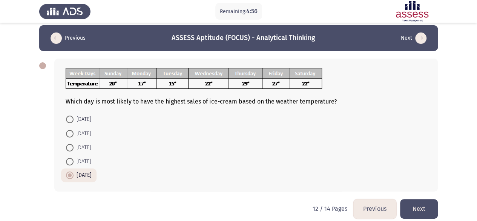
click at [197, 134] on form "[DATE] [DATE] [DATE] [DATE] [DATE]" at bounding box center [246, 147] width 361 height 70
click at [423, 211] on button "Next" at bounding box center [419, 208] width 38 height 19
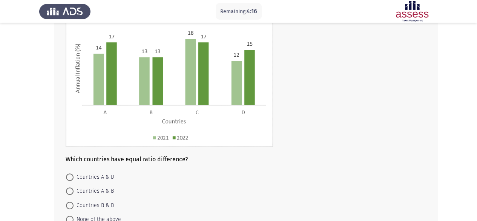
scroll to position [104, 0]
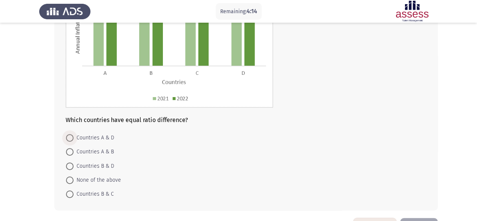
click at [70, 140] on span at bounding box center [70, 138] width 8 height 8
click at [70, 140] on input "Countries A & D" at bounding box center [70, 138] width 8 height 8
radio input "true"
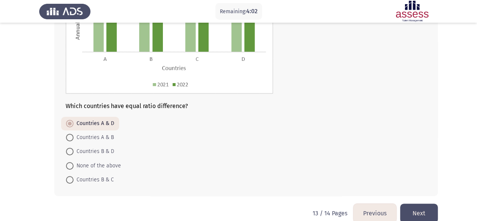
scroll to position [124, 0]
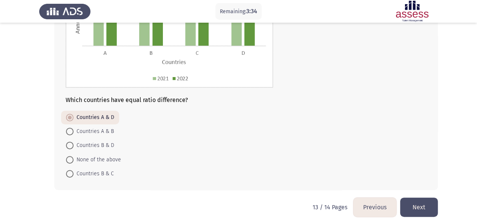
click at [425, 204] on button "Next" at bounding box center [419, 206] width 38 height 19
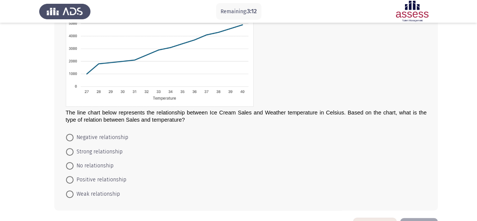
scroll to position [79, 0]
click at [73, 180] on span at bounding box center [70, 179] width 8 height 8
click at [73, 180] on input "Positive relationship" at bounding box center [70, 179] width 8 height 8
radio input "true"
click at [45, 172] on div "The line chart below represents the relationship between Ice Cream Sales and We…" at bounding box center [238, 97] width 399 height 240
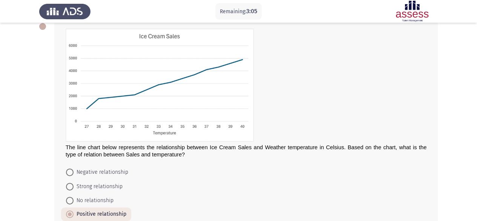
scroll to position [104, 0]
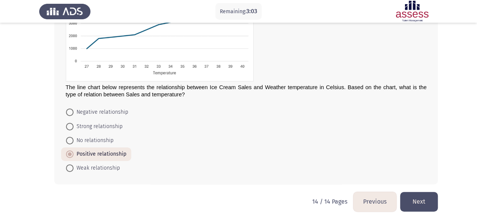
click at [423, 197] on button "Next" at bounding box center [419, 201] width 38 height 19
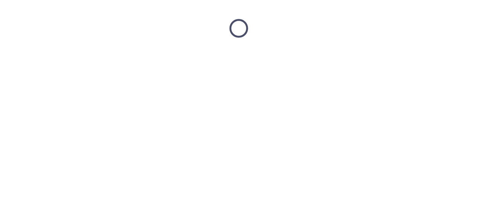
scroll to position [0, 0]
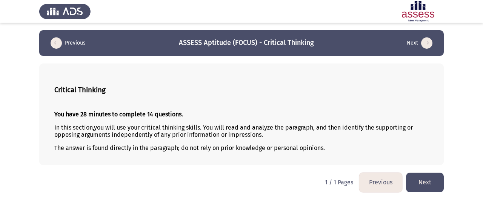
click at [426, 181] on button "Next" at bounding box center [425, 181] width 38 height 19
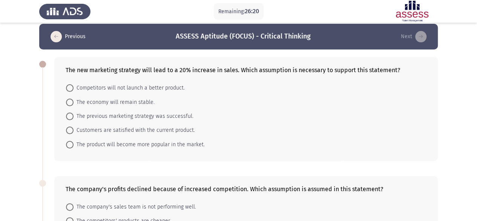
scroll to position [7, 0]
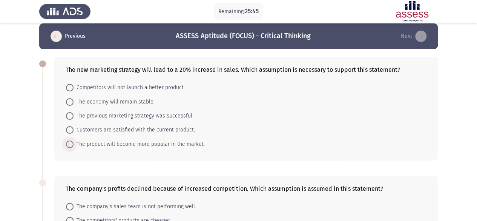
click at [69, 144] on span at bounding box center [70, 144] width 8 height 8
click at [69, 144] on input "The product will become more popular in the market." at bounding box center [70, 144] width 8 height 8
radio input "true"
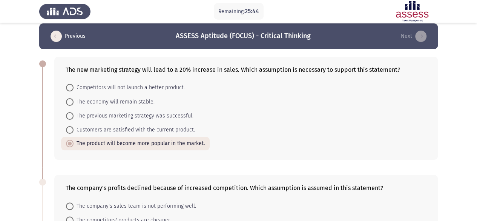
click at [51, 151] on div "The new marketing strategy will lead to a 20% increase in sales. Which assumpti…" at bounding box center [238, 108] width 399 height 118
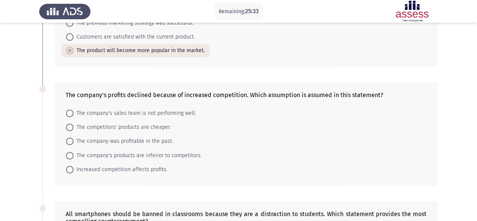
scroll to position [103, 0]
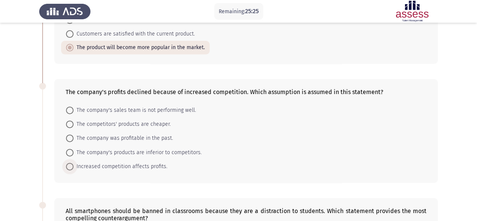
click at [71, 163] on span at bounding box center [70, 167] width 8 height 8
click at [71, 163] on input "Increased competition affects profits." at bounding box center [70, 167] width 8 height 8
radio input "true"
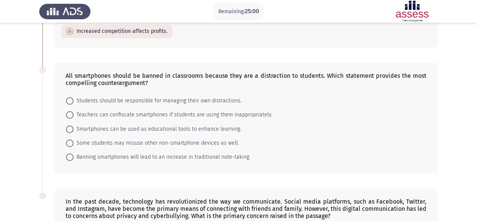
scroll to position [239, 0]
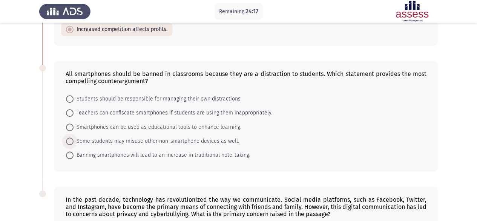
click at [68, 137] on span at bounding box center [70, 141] width 8 height 8
click at [68, 137] on input "Some students may misuse other non-smartphone devices as well." at bounding box center [70, 141] width 8 height 8
radio input "true"
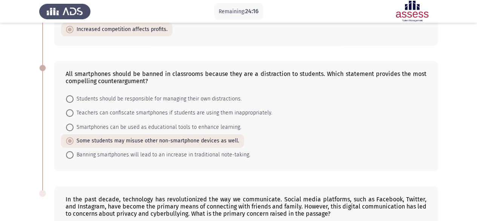
click at [50, 143] on div "All smartphones should be banned in classrooms because they are a distraction t…" at bounding box center [238, 115] width 399 height 125
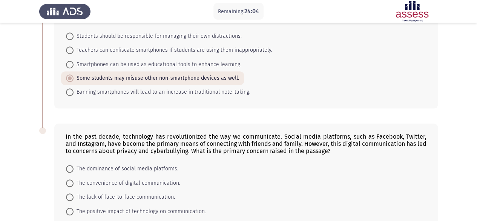
scroll to position [357, 0]
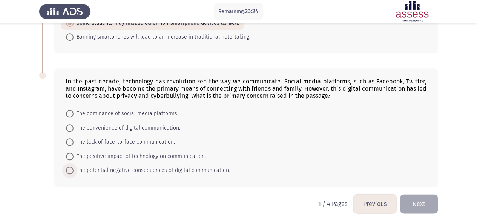
click at [69, 166] on span at bounding box center [70, 170] width 8 height 8
click at [69, 166] on input "The potential negative consequences of digital communication." at bounding box center [70, 170] width 8 height 8
radio input "true"
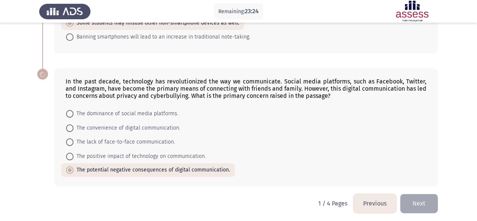
scroll to position [356, 0]
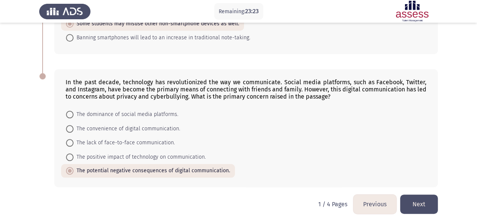
click at [51, 165] on div "In the past decade, technology has revolutionized the way we communicate. Socia…" at bounding box center [238, 127] width 399 height 132
click at [417, 200] on button "Next" at bounding box center [419, 203] width 38 height 19
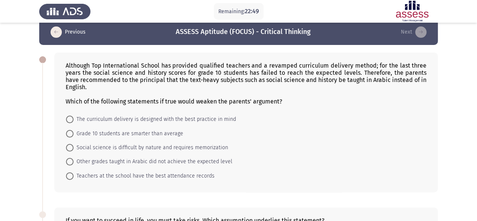
scroll to position [11, 0]
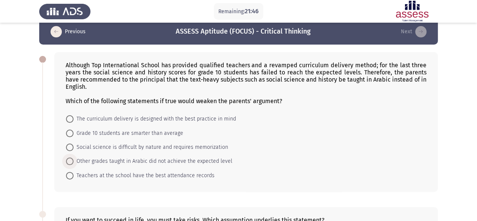
click at [67, 157] on label "Other grades taught in Arabic did not achieve the expected level" at bounding box center [149, 161] width 166 height 9
click at [67, 157] on input "Other grades taught in Arabic did not achieve the expected level" at bounding box center [70, 161] width 8 height 8
radio input "true"
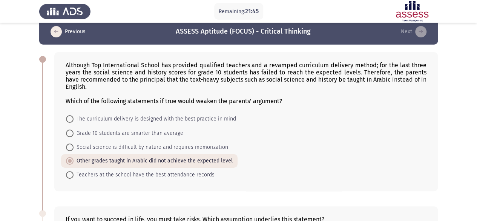
click at [55, 161] on div "Although Top International School has provided qualified teachers and a revampe…" at bounding box center [246, 121] width 384 height 139
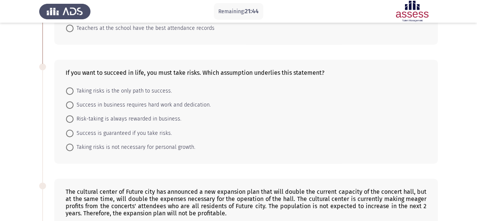
scroll to position [159, 0]
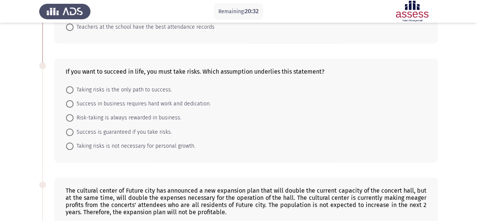
click at [71, 86] on span at bounding box center [70, 90] width 8 height 8
click at [71, 86] on input "Taking risks is the only path to success." at bounding box center [70, 90] width 8 height 8
radio input "true"
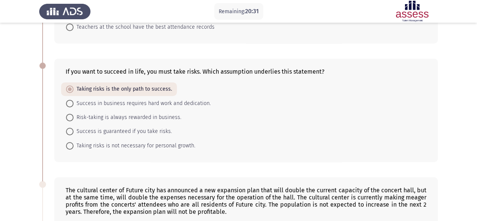
click at [49, 99] on div "If you want to succeed in life, you must take risks. Which assumption underlies…" at bounding box center [238, 110] width 399 height 118
click at [68, 129] on span at bounding box center [70, 132] width 8 height 8
click at [68, 129] on input "Success is guaranteed if you take risks." at bounding box center [70, 132] width 8 height 8
radio input "true"
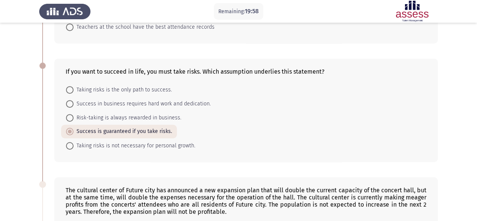
click at [51, 140] on div "If you want to succeed in life, you must take risks. Which assumption underlies…" at bounding box center [238, 110] width 399 height 118
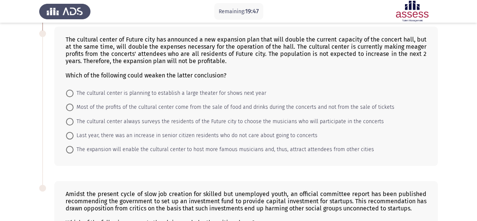
scroll to position [309, 0]
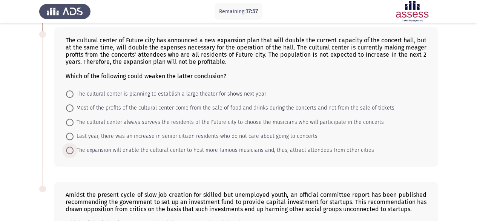
click at [73, 146] on span at bounding box center [70, 150] width 8 height 8
click at [73, 146] on input "The expansion will enable the cultural center to host more famous musicians and…" at bounding box center [70, 150] width 8 height 8
radio input "true"
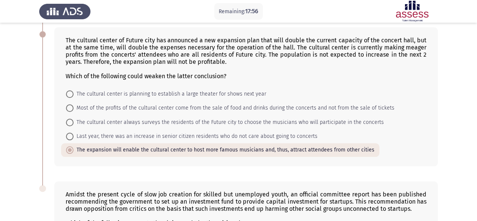
click at [88, 168] on div "The cultural center of Future city has announced a new expansion plan that will…" at bounding box center [238, 97] width 399 height 154
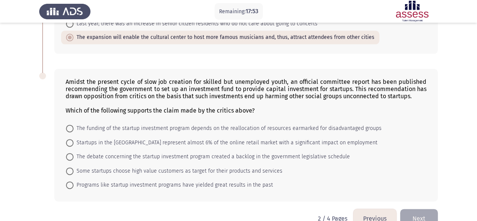
scroll to position [434, 0]
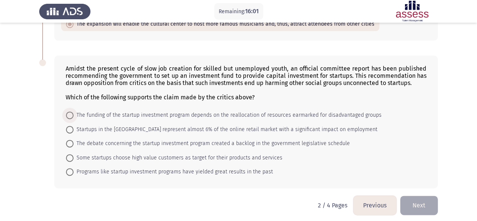
click at [68, 111] on span at bounding box center [70, 115] width 8 height 8
click at [68, 111] on input "The funding of the startup investment program depends on the reallocation of re…" at bounding box center [70, 115] width 8 height 8
radio input "true"
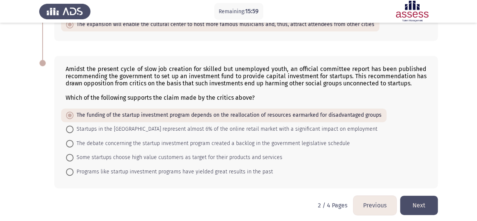
click at [415, 202] on button "Next" at bounding box center [419, 204] width 38 height 19
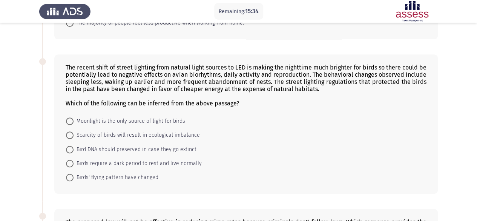
scroll to position [0, 0]
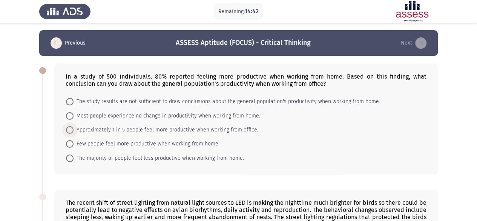
click at [91, 130] on span "Approximately 1 in 5 people feel more productive when working from office." at bounding box center [166, 129] width 185 height 9
click at [74, 130] on input "Approximately 1 in 5 people feel more productive when working from office." at bounding box center [70, 130] width 8 height 8
radio input "true"
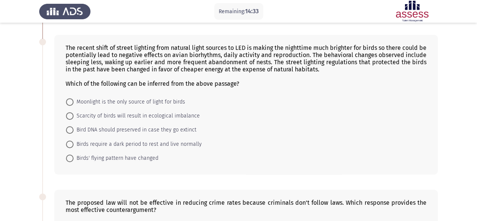
scroll to position [154, 0]
click at [71, 140] on span at bounding box center [70, 144] width 8 height 8
click at [71, 140] on input "Birds require a dark period to rest and live normally" at bounding box center [70, 144] width 8 height 8
radio input "true"
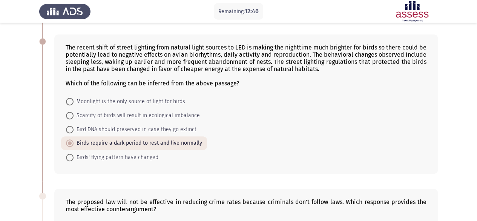
click at [46, 144] on div "The recent shift of street lighting from natural light sources to LED is making…" at bounding box center [238, 104] width 399 height 154
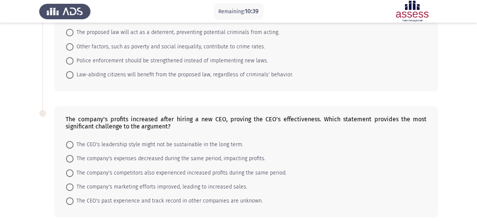
scroll to position [390, 0]
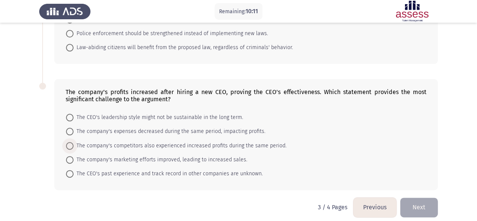
click at [68, 142] on span at bounding box center [70, 146] width 8 height 8
click at [68, 142] on input "The company's competitors also experienced increased profits during the same pe…" at bounding box center [70, 146] width 8 height 8
radio input "true"
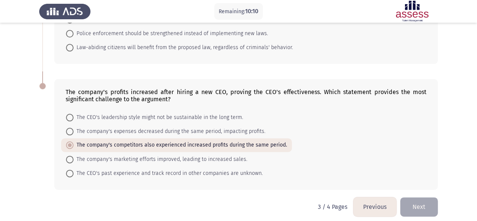
click at [44, 142] on div "The company's profits increased after hiring a new CEO, proving the CEO's effec…" at bounding box center [238, 133] width 399 height 125
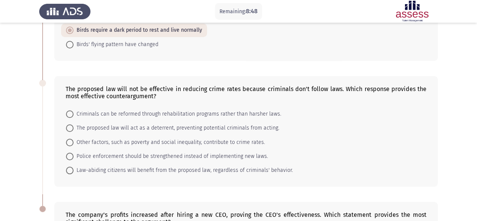
scroll to position [267, 0]
click at [72, 125] on span at bounding box center [70, 128] width 8 height 8
click at [72, 125] on input "The proposed law will act as a deterrent, preventing potential criminals from a…" at bounding box center [70, 128] width 8 height 8
radio input "true"
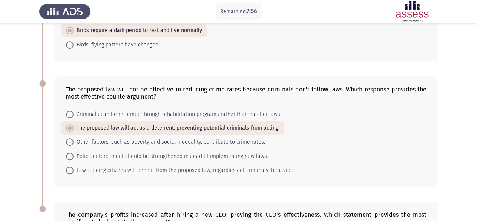
click at [55, 129] on div "The proposed law will not be effective in reducing crime rates because criminal…" at bounding box center [246, 131] width 384 height 110
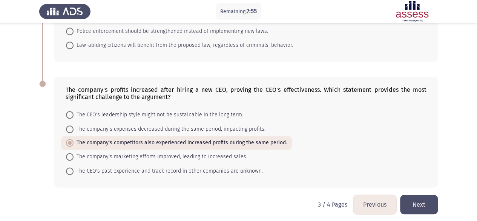
click at [413, 200] on button "Next" at bounding box center [419, 204] width 38 height 19
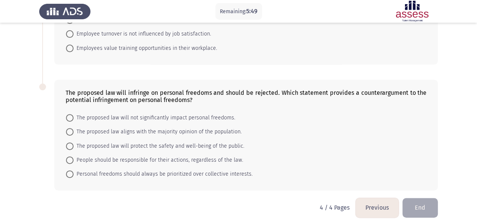
scroll to position [106, 0]
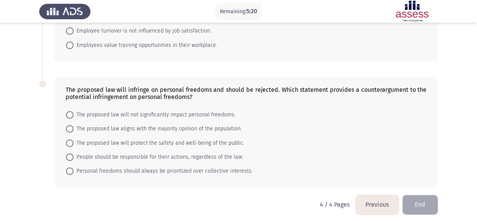
click at [67, 154] on span at bounding box center [70, 157] width 8 height 8
click at [67, 154] on input "People should be responsible for their actions, regardless of the law." at bounding box center [70, 157] width 8 height 8
radio input "true"
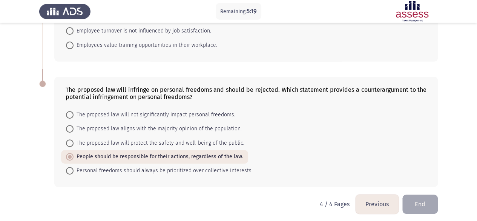
click at [47, 160] on div "The proposed law will infringe on personal freedoms and should be rejected. Whi…" at bounding box center [238, 131] width 399 height 125
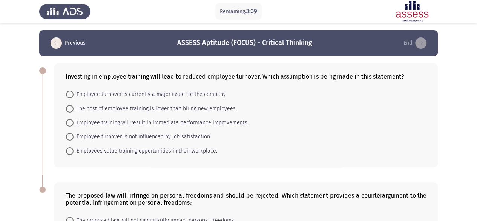
scroll to position [19, 0]
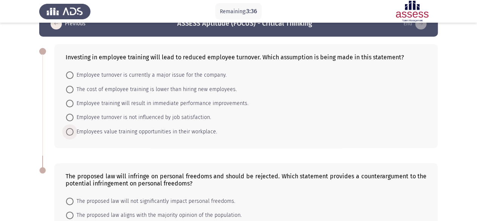
click at [67, 132] on span at bounding box center [70, 132] width 8 height 8
click at [67, 132] on input "Employees value training opportunities in their workplace." at bounding box center [70, 132] width 8 height 8
radio input "true"
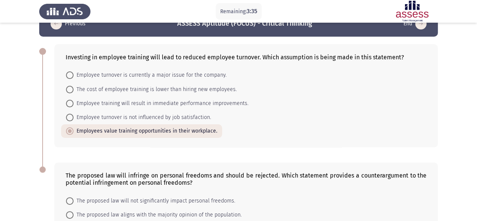
click at [49, 138] on div "Investing in employee training will lead to reduced employee turnover. Which as…" at bounding box center [238, 96] width 399 height 118
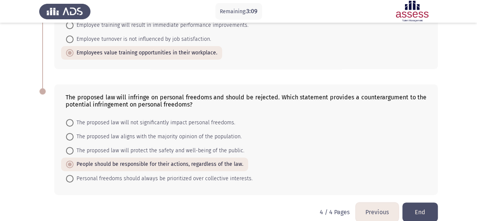
scroll to position [98, 0]
click at [71, 149] on span at bounding box center [70, 150] width 8 height 8
click at [71, 149] on input "The proposed law will protect the safety and well-being of the public." at bounding box center [70, 150] width 8 height 8
radio input "true"
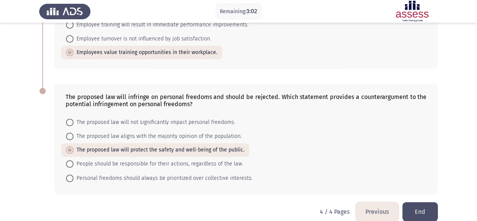
click at [56, 152] on div "The proposed law will infringe on personal freedoms and should be rejected. Whi…" at bounding box center [246, 139] width 384 height 110
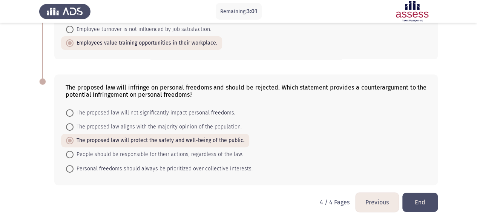
scroll to position [106, 0]
click at [70, 153] on span at bounding box center [70, 155] width 8 height 8
click at [70, 153] on input "People should be responsible for their actions, regardless of the law." at bounding box center [70, 155] width 8 height 8
radio input "true"
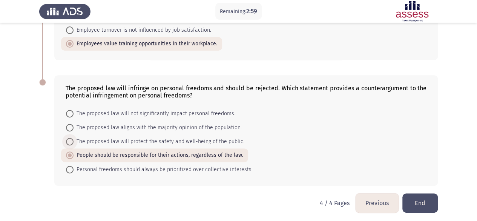
click at [70, 141] on span at bounding box center [70, 141] width 0 height 0
click at [70, 140] on input "The proposed law will protect the safety and well-being of the public." at bounding box center [70, 142] width 8 height 8
radio input "true"
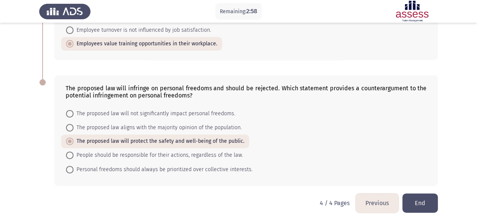
click at [46, 141] on div "The proposed law will infringe on personal freedoms and should be rejected. Whi…" at bounding box center [238, 130] width 399 height 125
click at [418, 195] on button "End" at bounding box center [420, 201] width 35 height 19
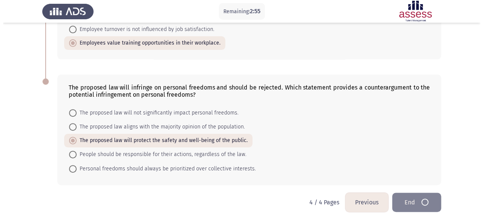
scroll to position [0, 0]
